Goal: Information Seeking & Learning: Check status

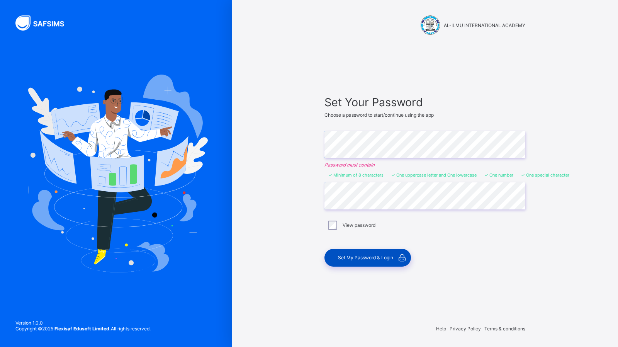
click at [376, 255] on span "Set My Password & Login" at bounding box center [365, 258] width 55 height 6
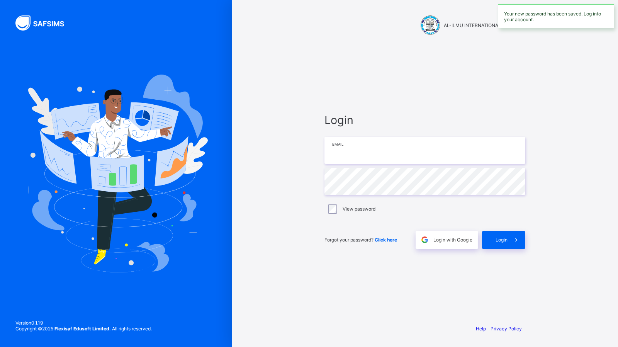
type input "**********"
click at [502, 241] on span "Login" at bounding box center [502, 240] width 12 height 6
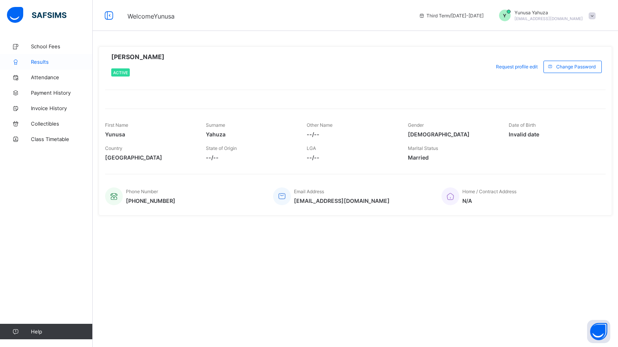
click at [42, 59] on span "Results" at bounding box center [62, 62] width 62 height 6
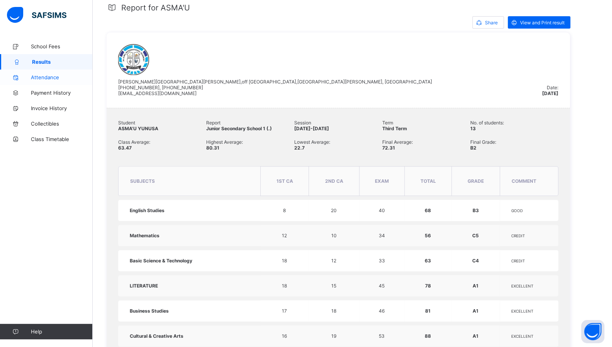
scroll to position [126, 0]
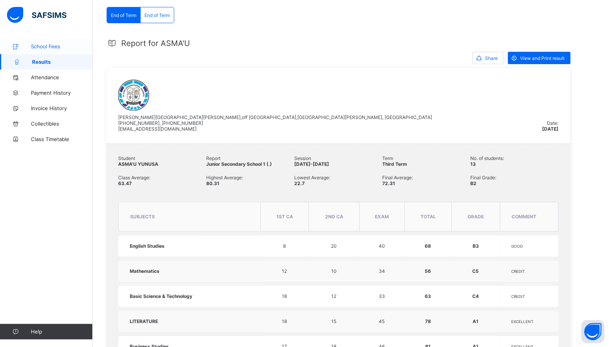
click at [42, 49] on span "School Fees" at bounding box center [62, 46] width 62 height 6
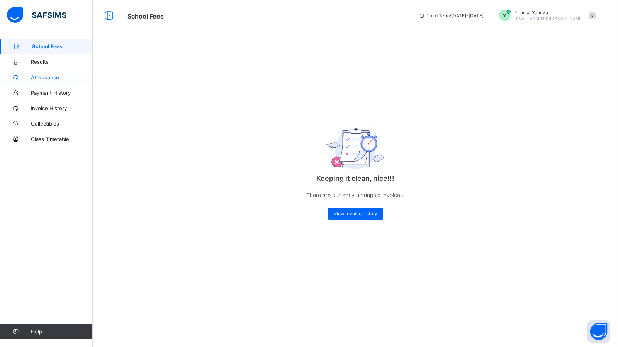
click at [34, 78] on span "Attendance" at bounding box center [62, 77] width 62 height 6
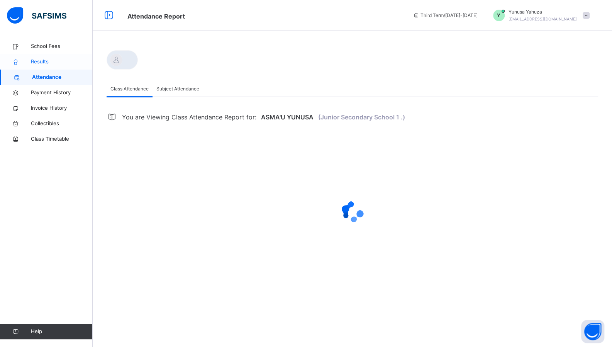
click at [36, 63] on span "Results" at bounding box center [62, 62] width 62 height 8
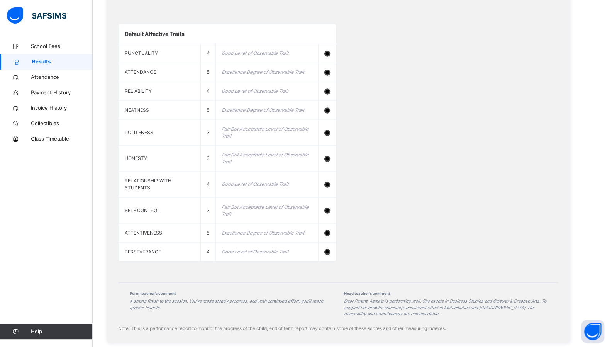
scroll to position [721, 0]
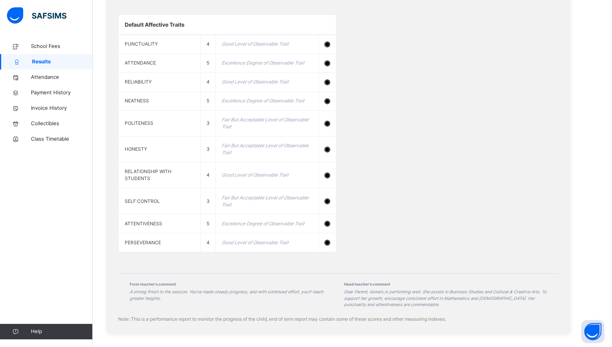
click at [408, 161] on div "Default Affective Traits PUNCTUALITY 4 Good Level of Observable Trait ATTENDANC…" at bounding box center [338, 133] width 440 height 253
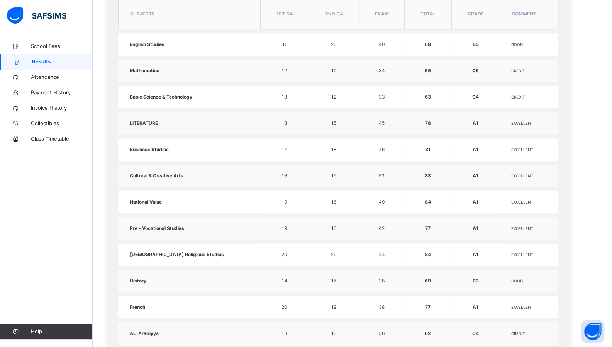
scroll to position [0, 0]
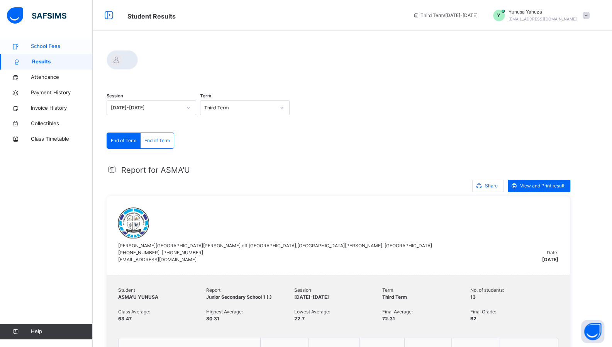
click at [45, 42] on span "School Fees" at bounding box center [62, 46] width 62 height 8
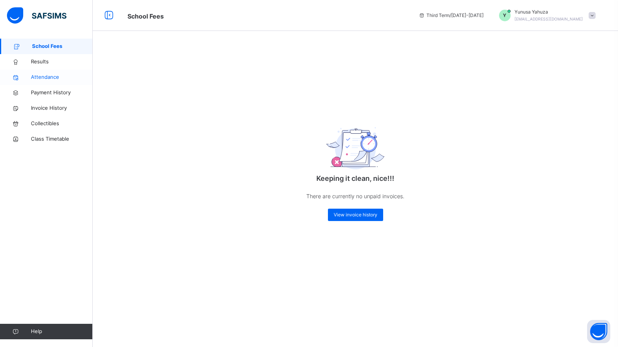
click at [48, 77] on span "Attendance" at bounding box center [62, 77] width 62 height 8
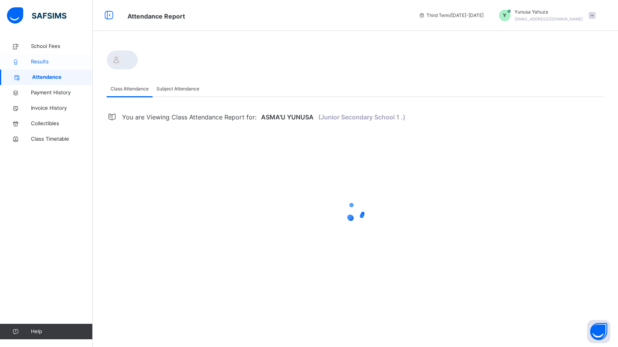
select select "****"
select select "*"
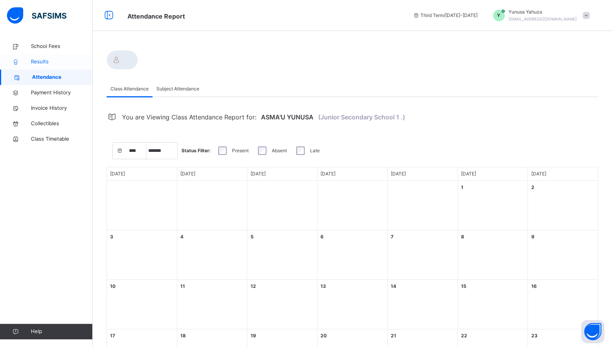
click at [42, 61] on span "Results" at bounding box center [62, 62] width 62 height 8
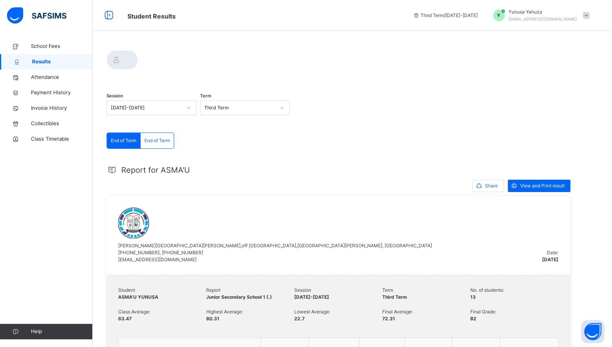
click at [590, 15] on span at bounding box center [586, 15] width 7 height 7
click at [563, 81] on span "Logout" at bounding box center [564, 81] width 51 height 10
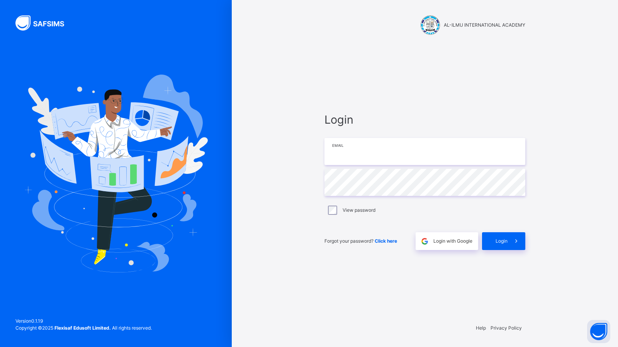
type input "**********"
